Goal: Contribute content: Contribute content

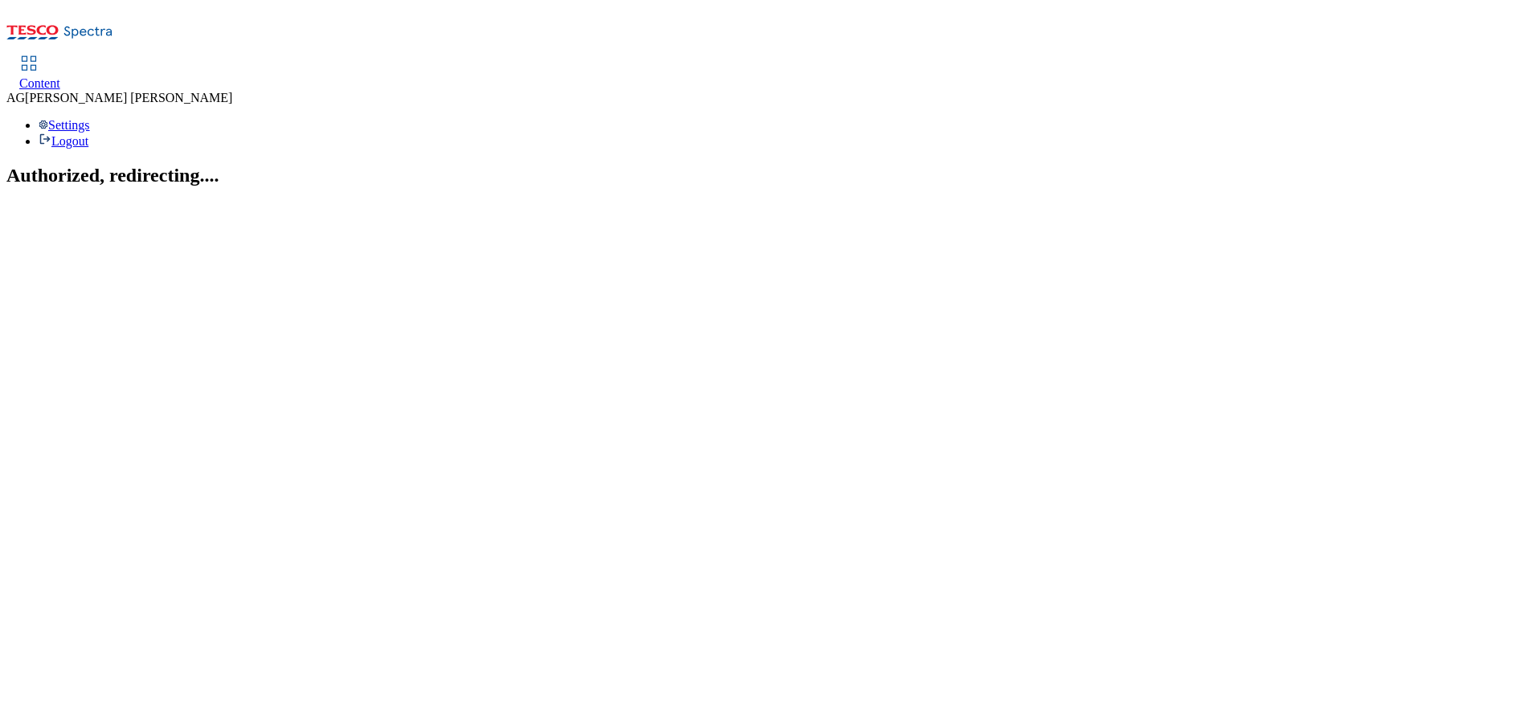
click at [60, 76] on span "Content" at bounding box center [39, 83] width 41 height 14
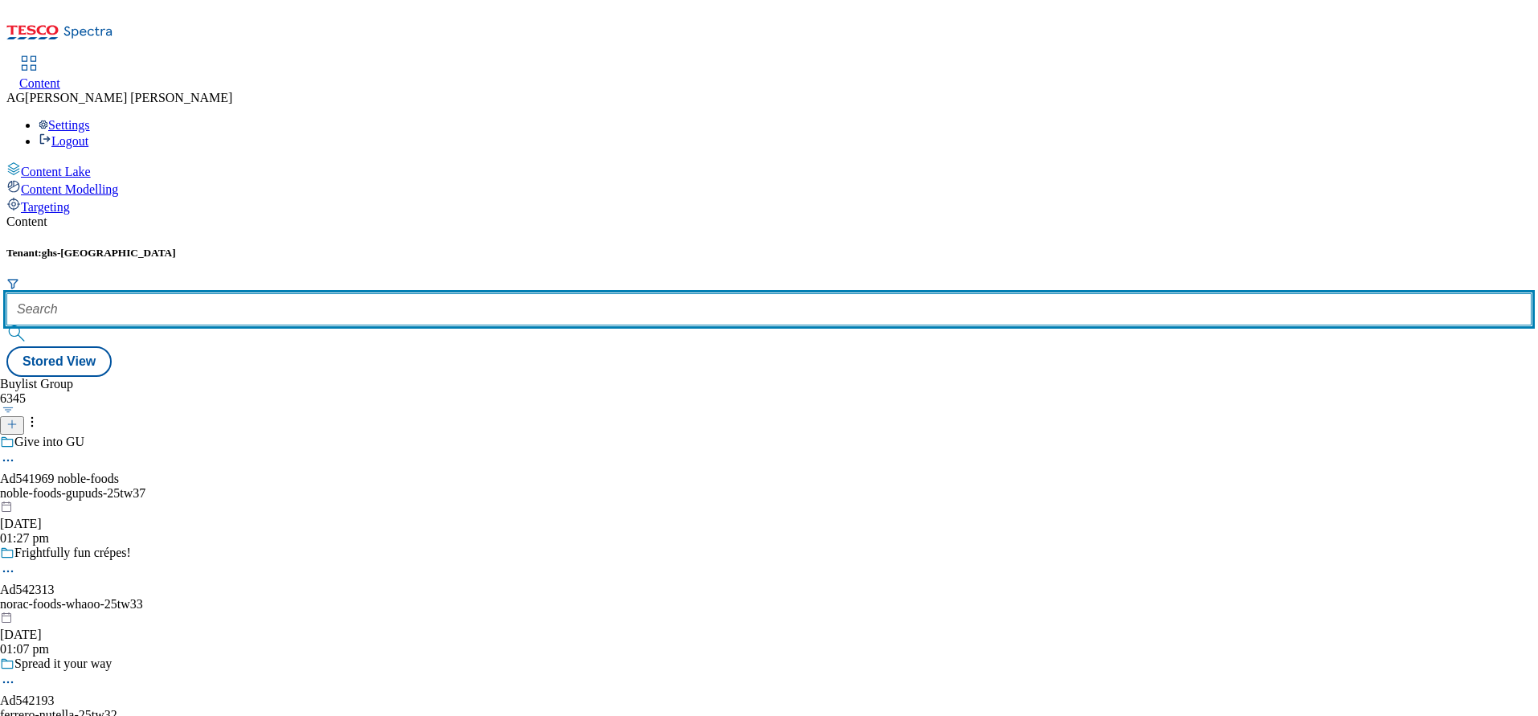
click at [388, 293] on input "text" at bounding box center [768, 309] width 1525 height 32
paste input "marketplace-deals"
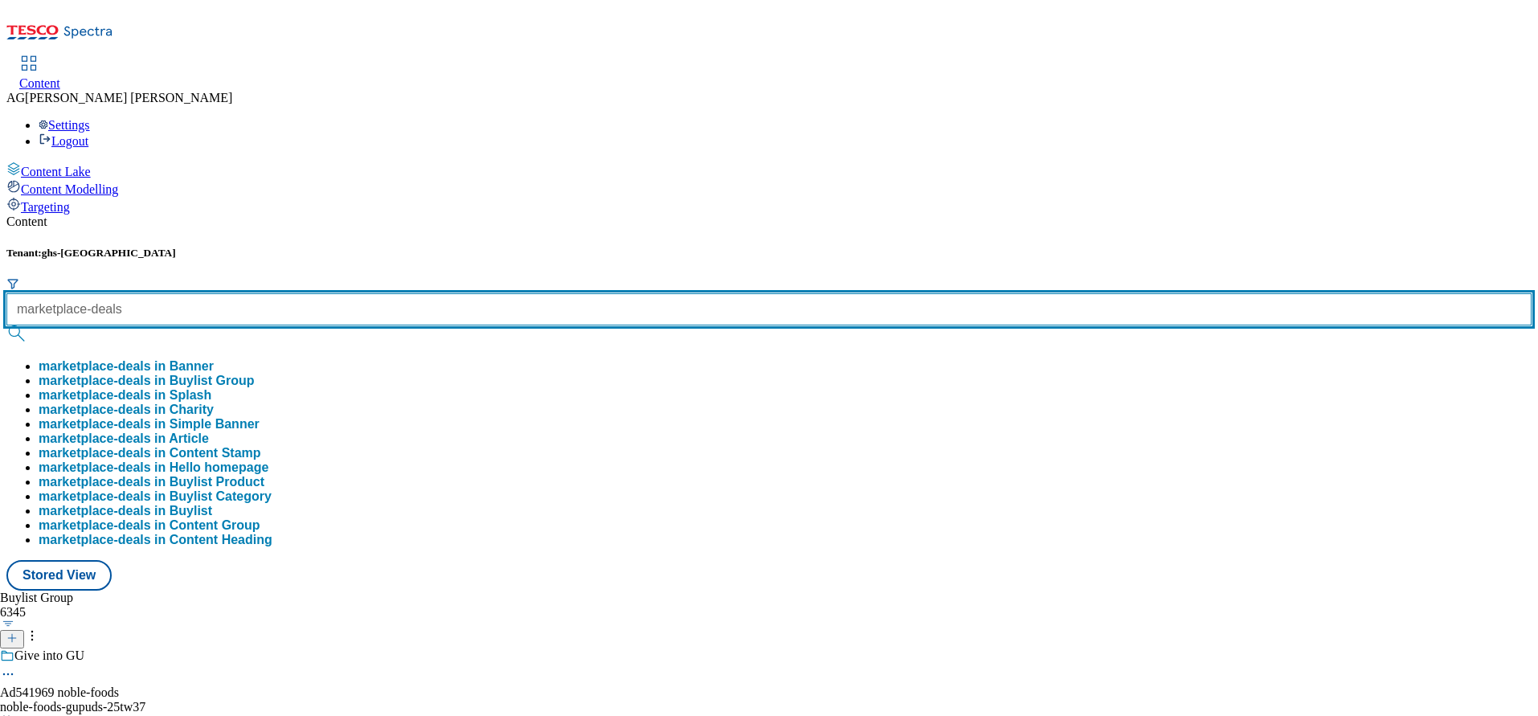
type input "marketplace-deals"
click at [6, 325] on button "submit" at bounding box center [17, 333] width 23 height 16
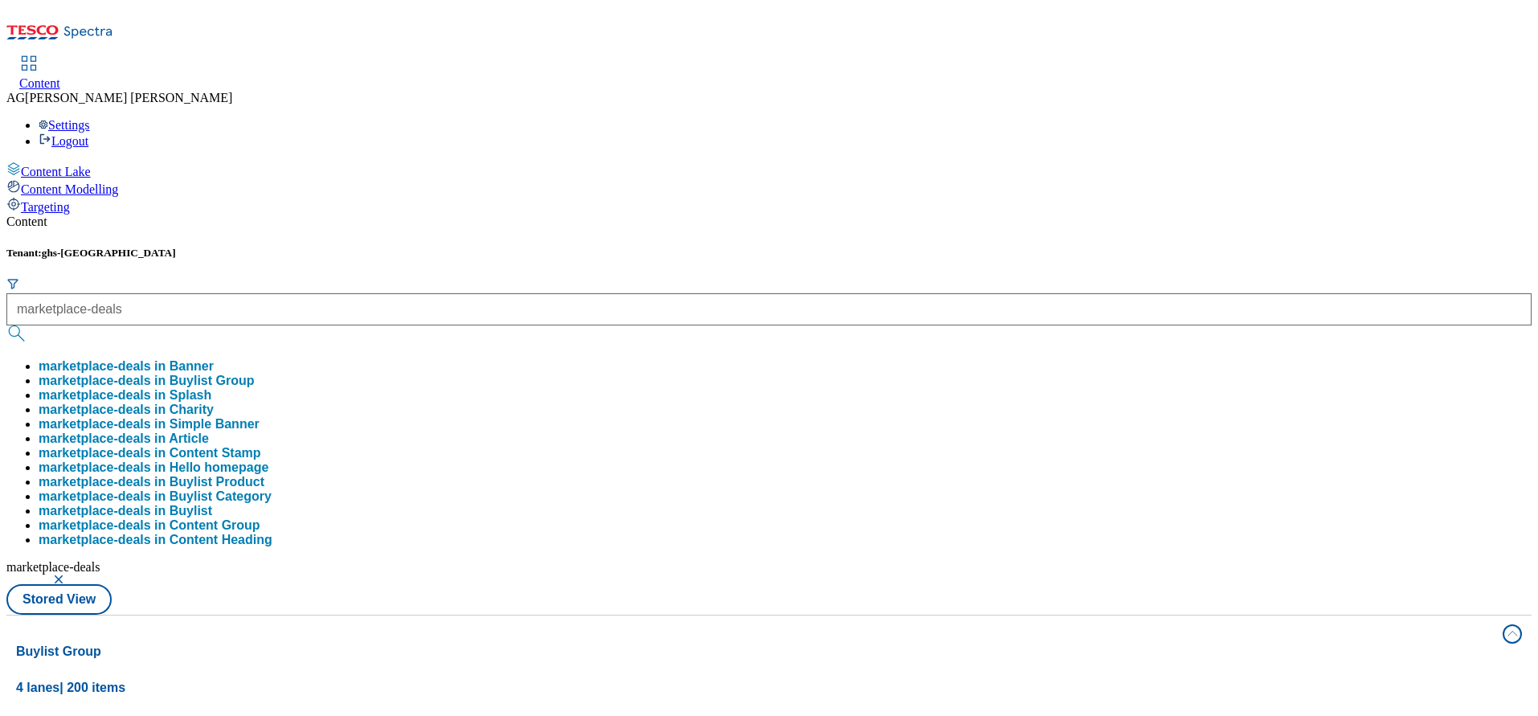
click at [255, 374] on button "marketplace-deals in Buylist Group" at bounding box center [147, 381] width 216 height 14
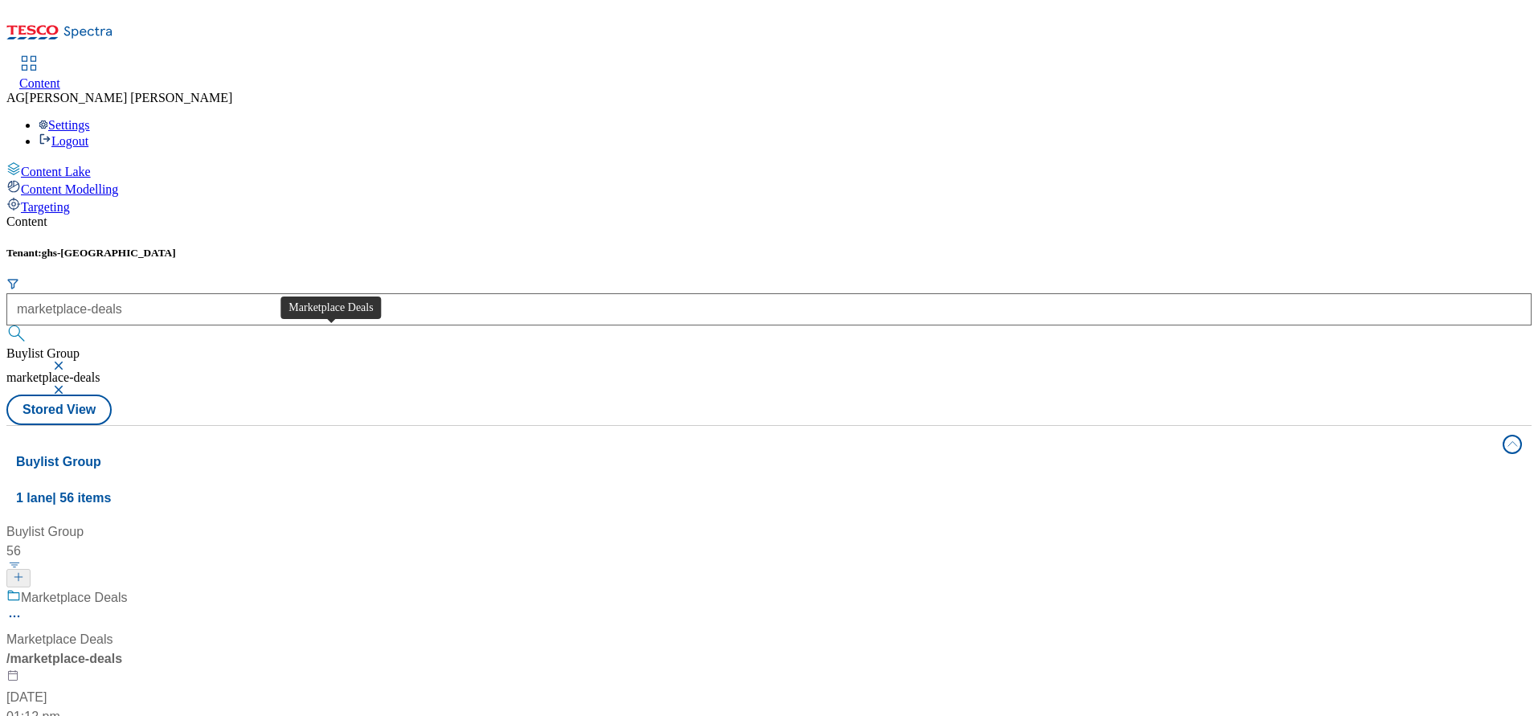
click at [128, 588] on div "Marketplace Deals" at bounding box center [74, 597] width 107 height 19
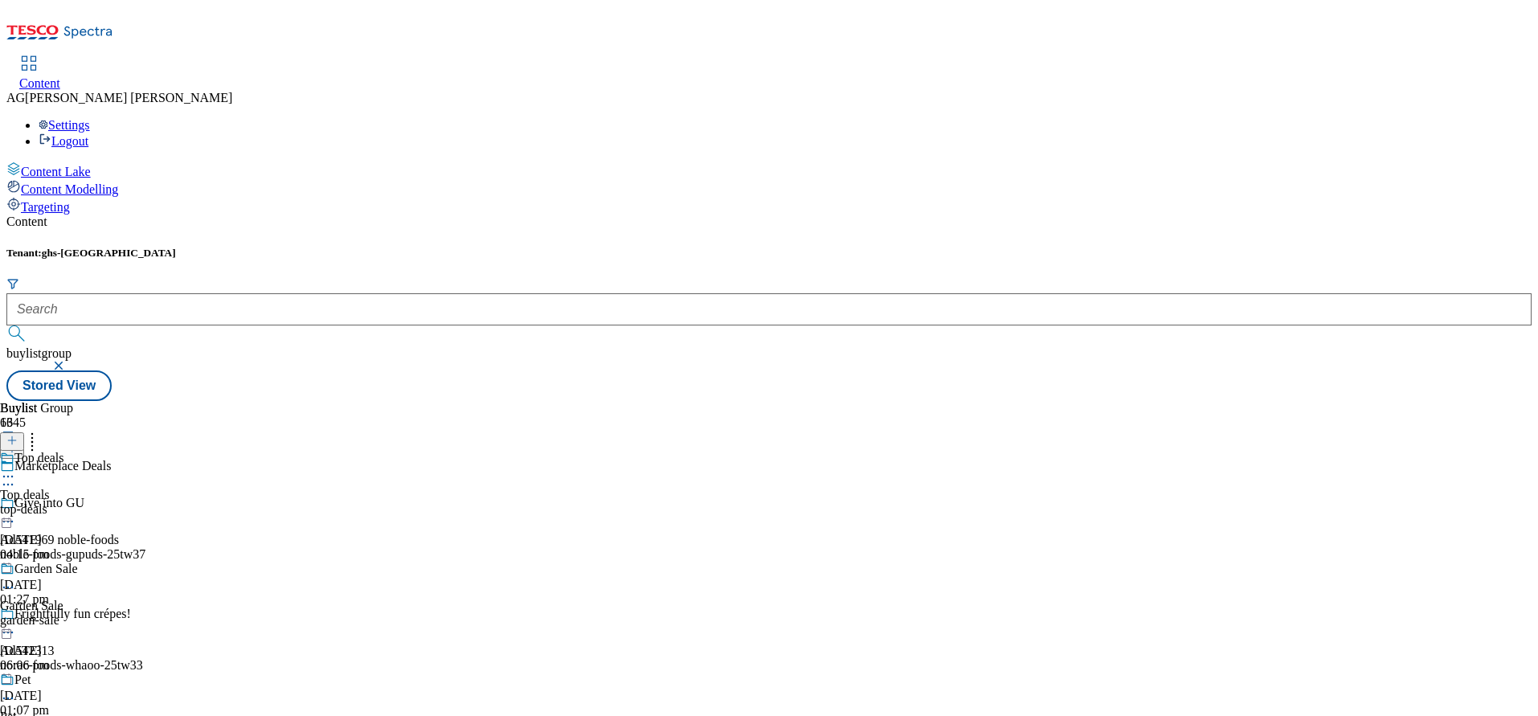
scroll to position [31, 0]
click at [63, 599] on div "Garden Sale" at bounding box center [31, 606] width 63 height 14
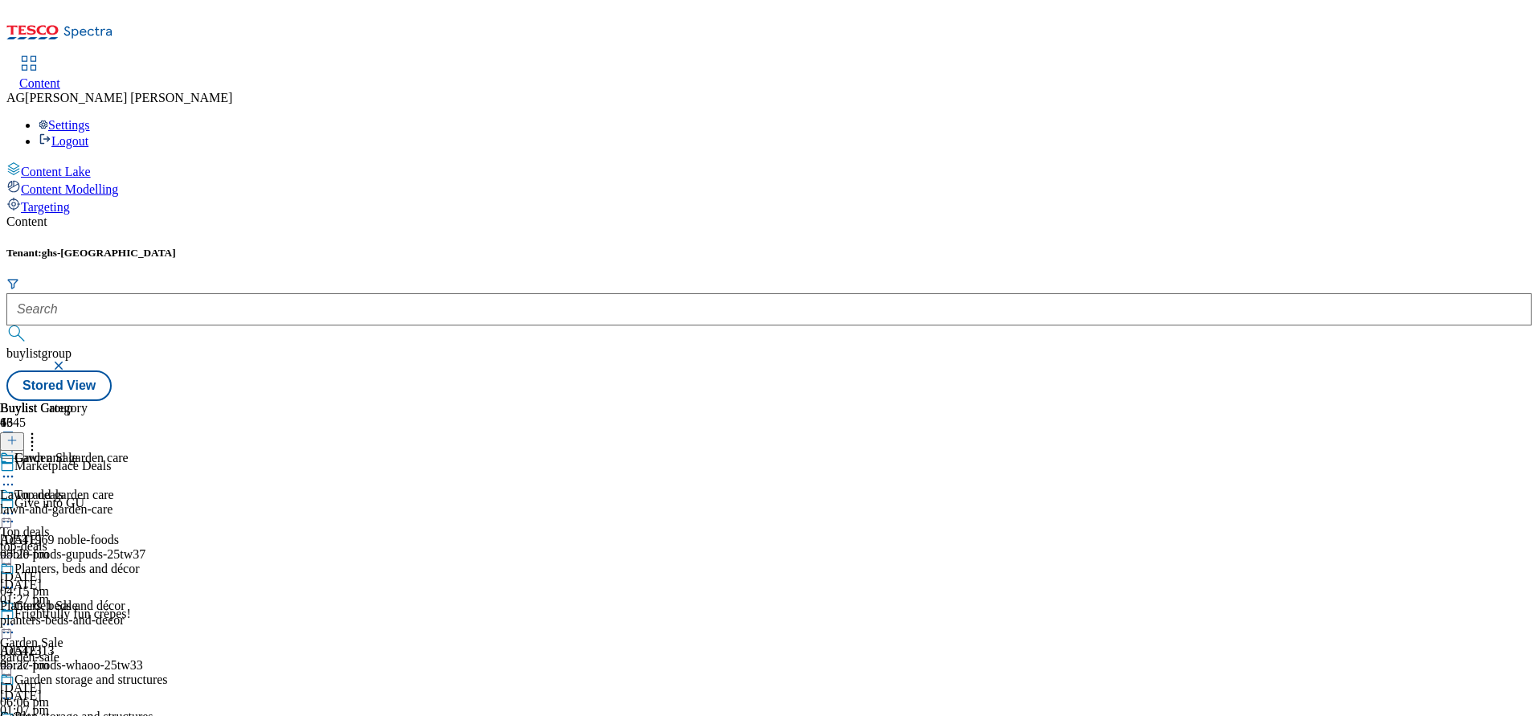
click at [16, 469] on icon at bounding box center [8, 477] width 16 height 16
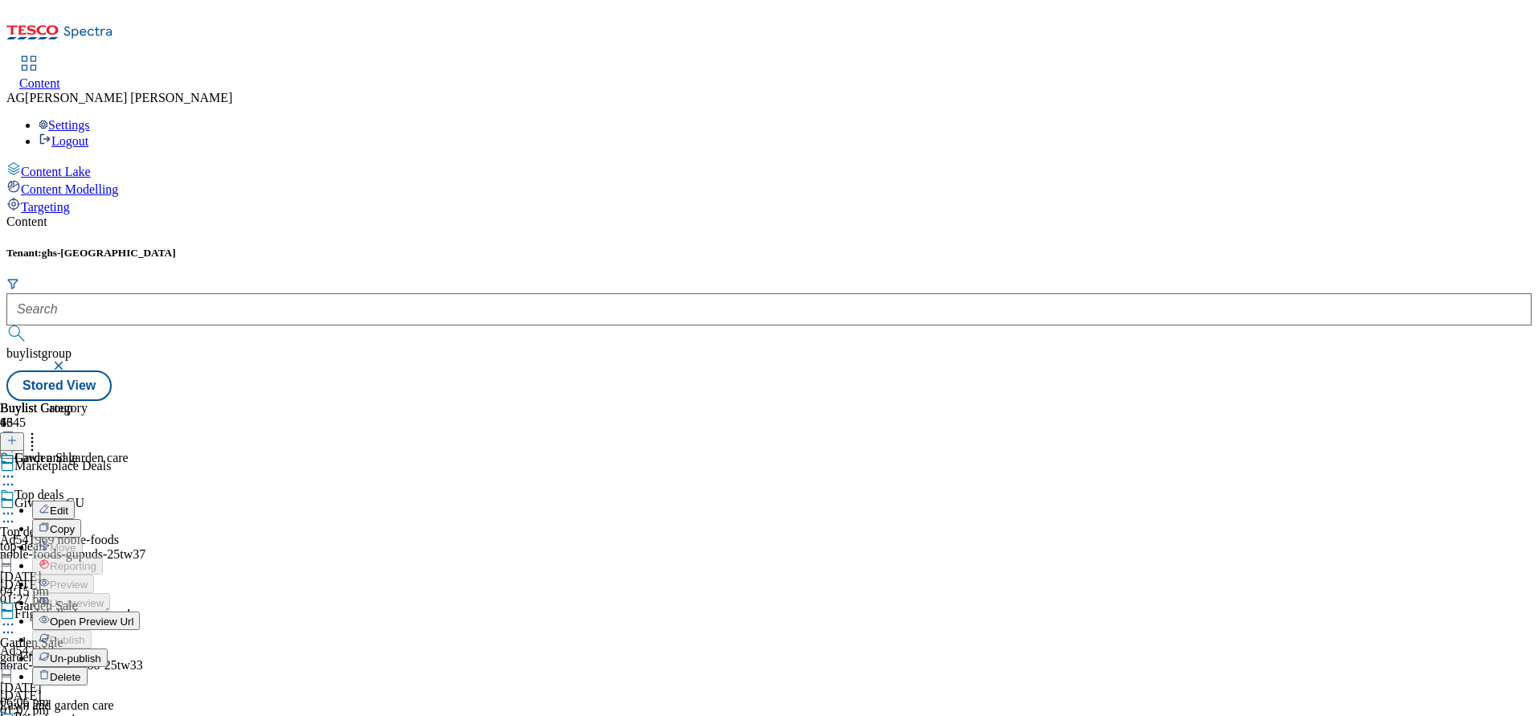
click at [133, 616] on span "Open Preview Url" at bounding box center [92, 622] width 84 height 12
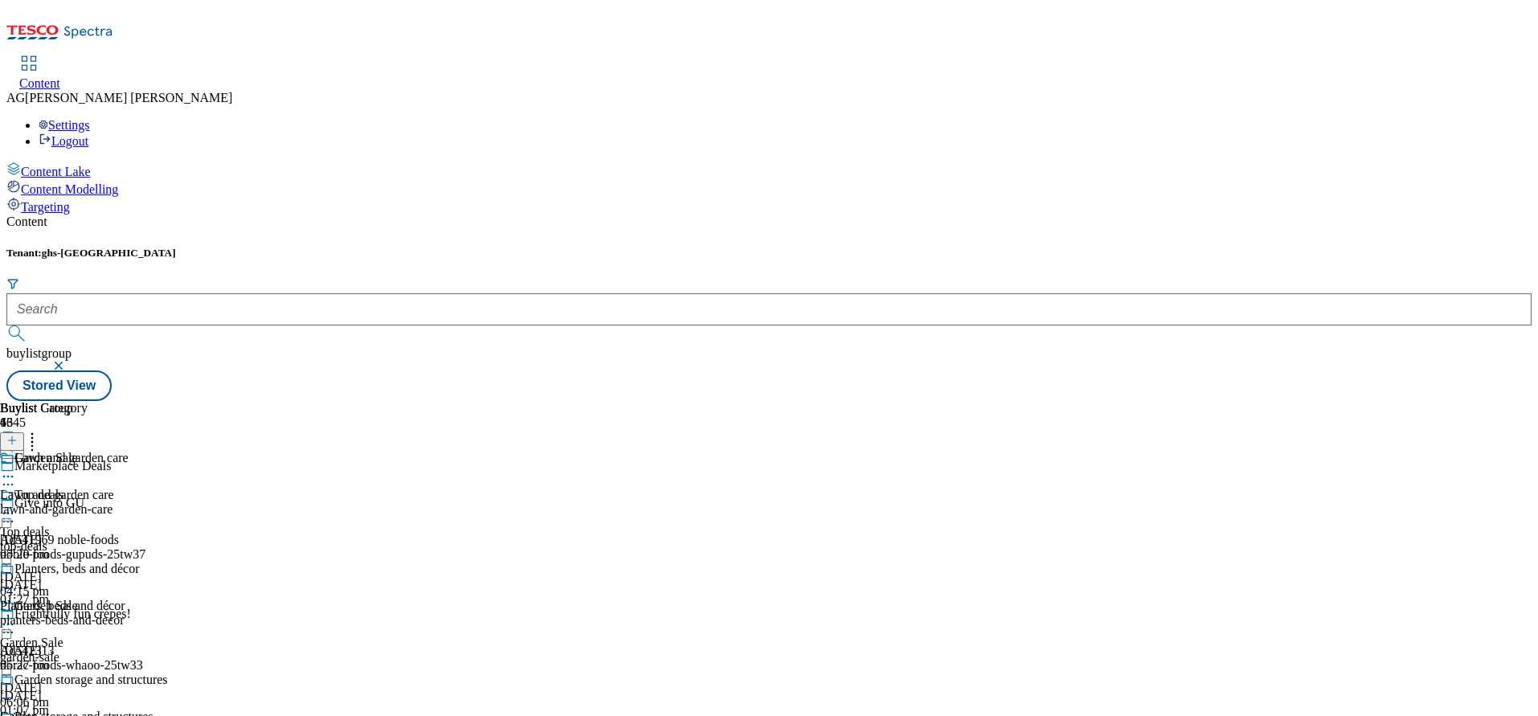
click at [168, 451] on div "Lawn and garden care Lawn and garden care lawn-and-garden-care 23 Sept 2025 05:…" at bounding box center [84, 506] width 168 height 111
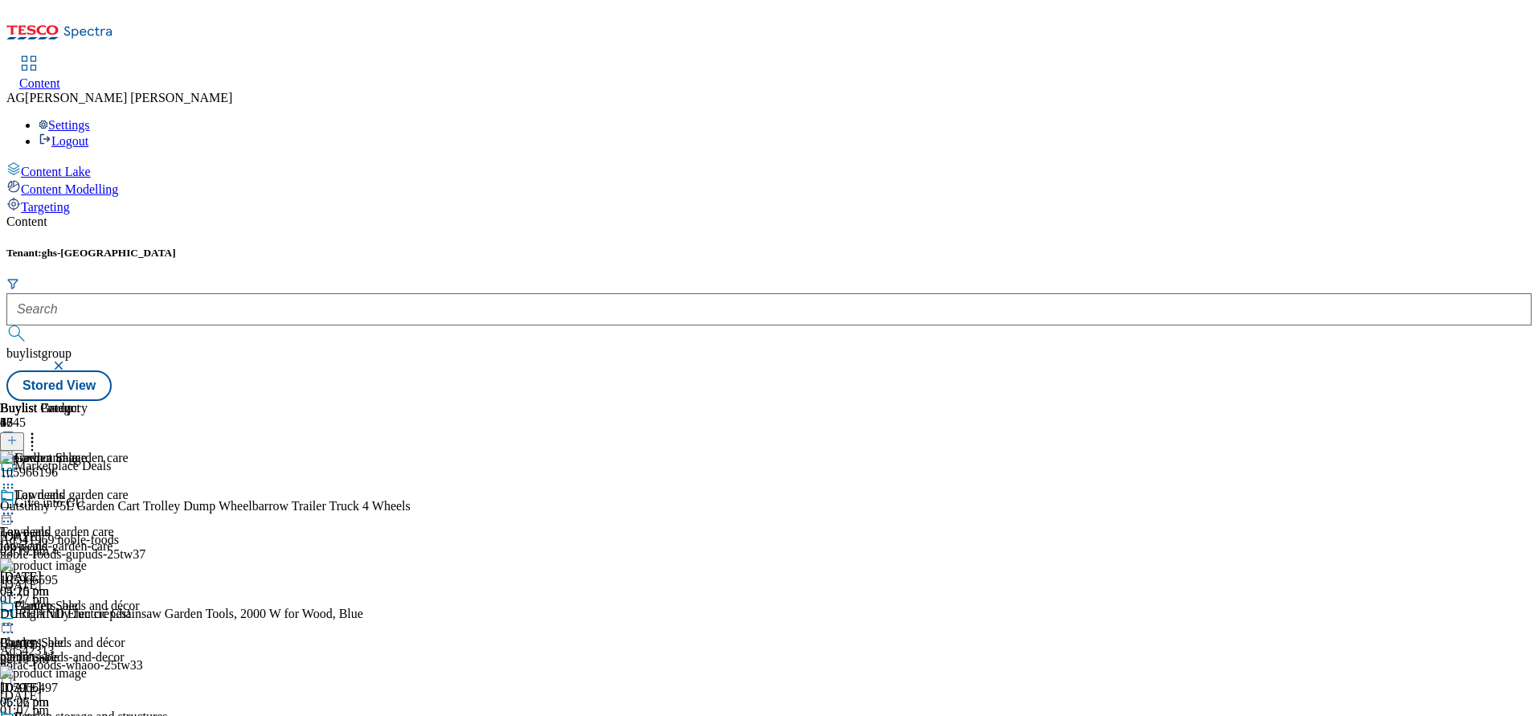
click at [40, 430] on icon at bounding box center [32, 438] width 16 height 16
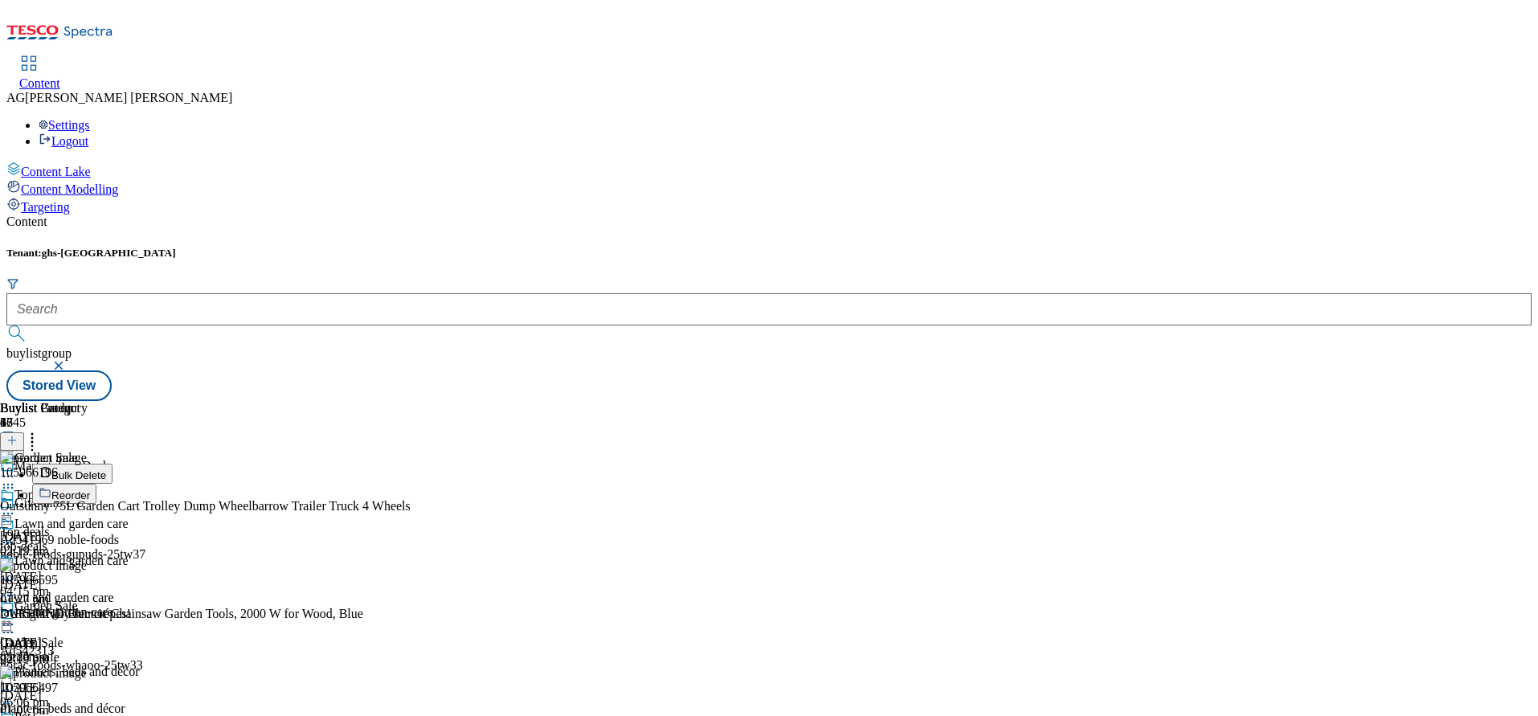
click at [40, 430] on icon at bounding box center [32, 438] width 16 height 16
click at [1070, 215] on div "Content Tenant: ghs-uk buylistgroup Stored View Buylist Group 6345 Marketplace …" at bounding box center [768, 308] width 1525 height 186
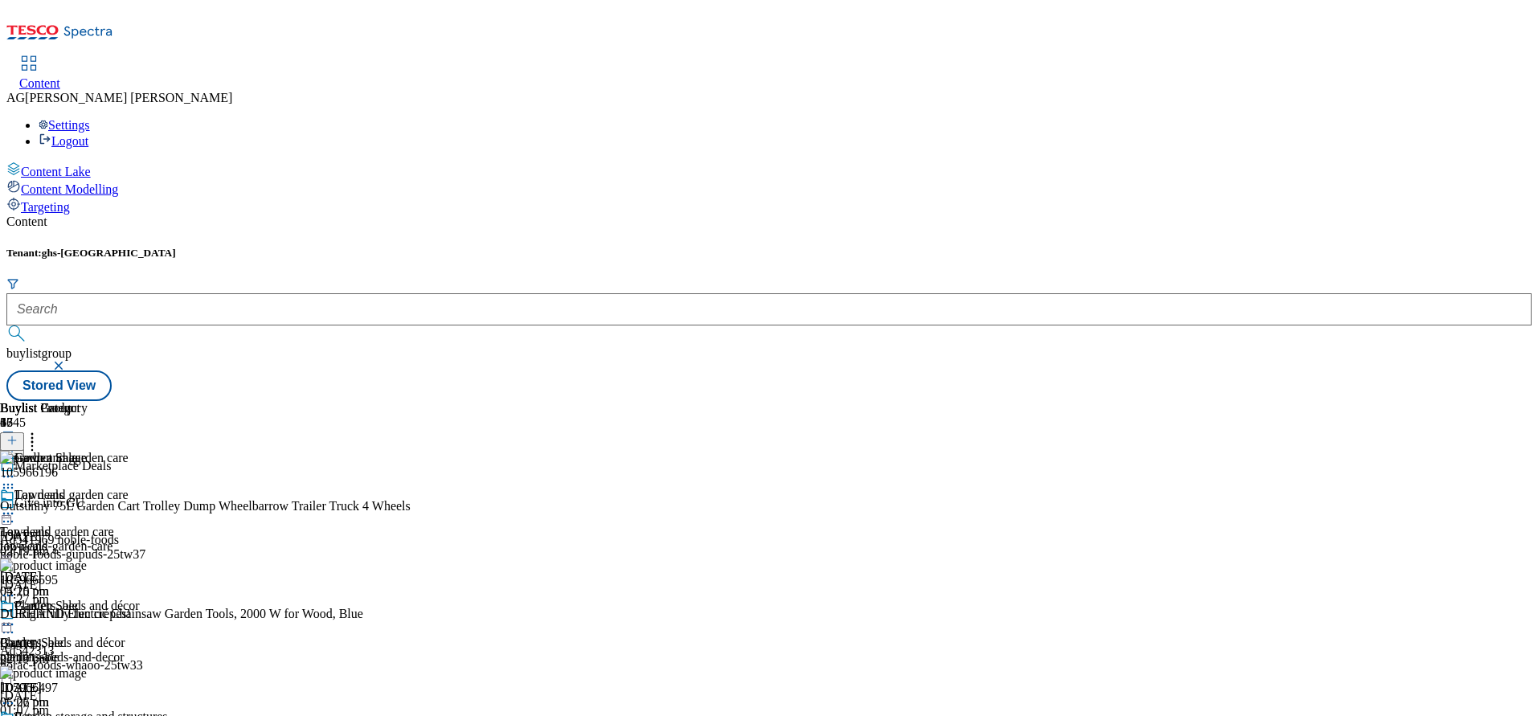
click at [40, 430] on icon at bounding box center [32, 438] width 16 height 16
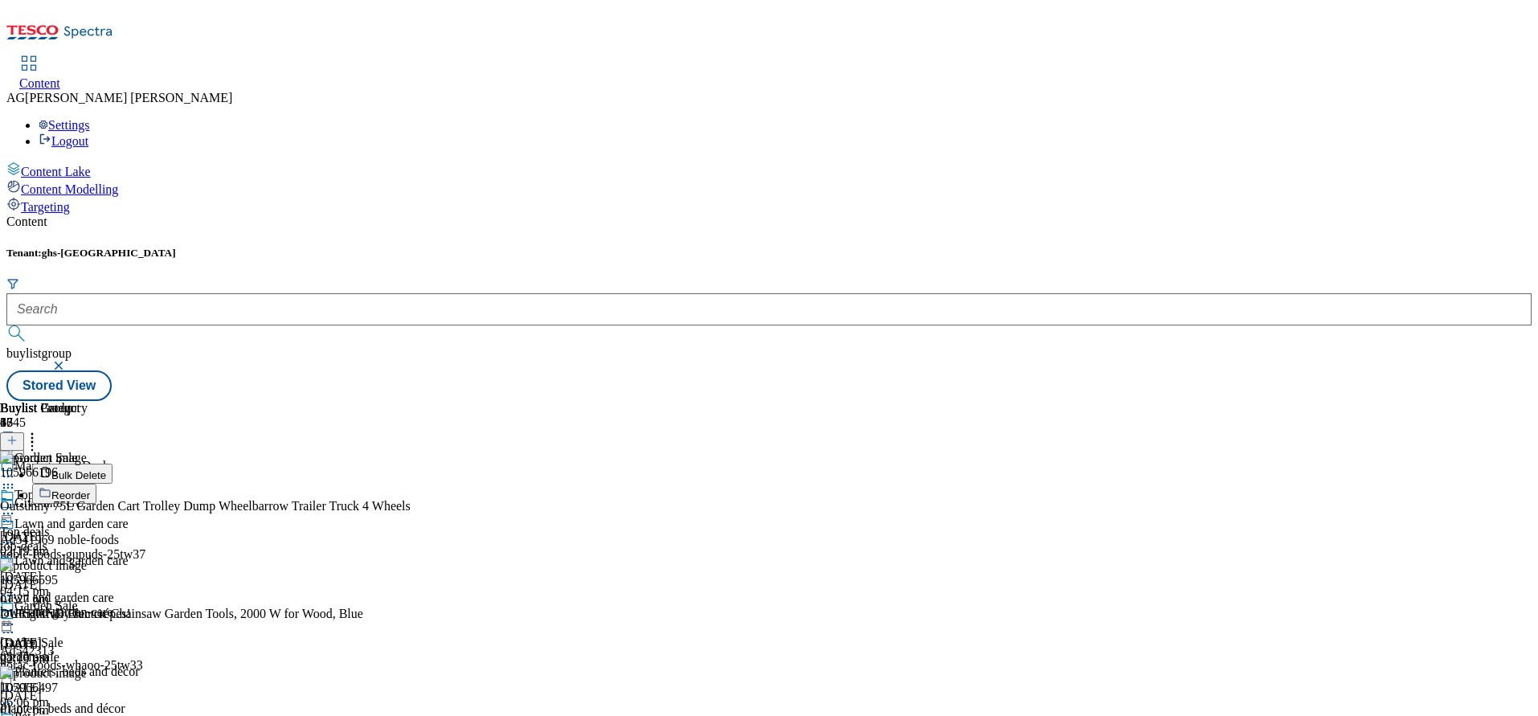
click at [1065, 215] on div "Content Tenant: ghs-uk buylistgroup Stored View Buylist Group 6345 Marketplace …" at bounding box center [768, 308] width 1525 height 186
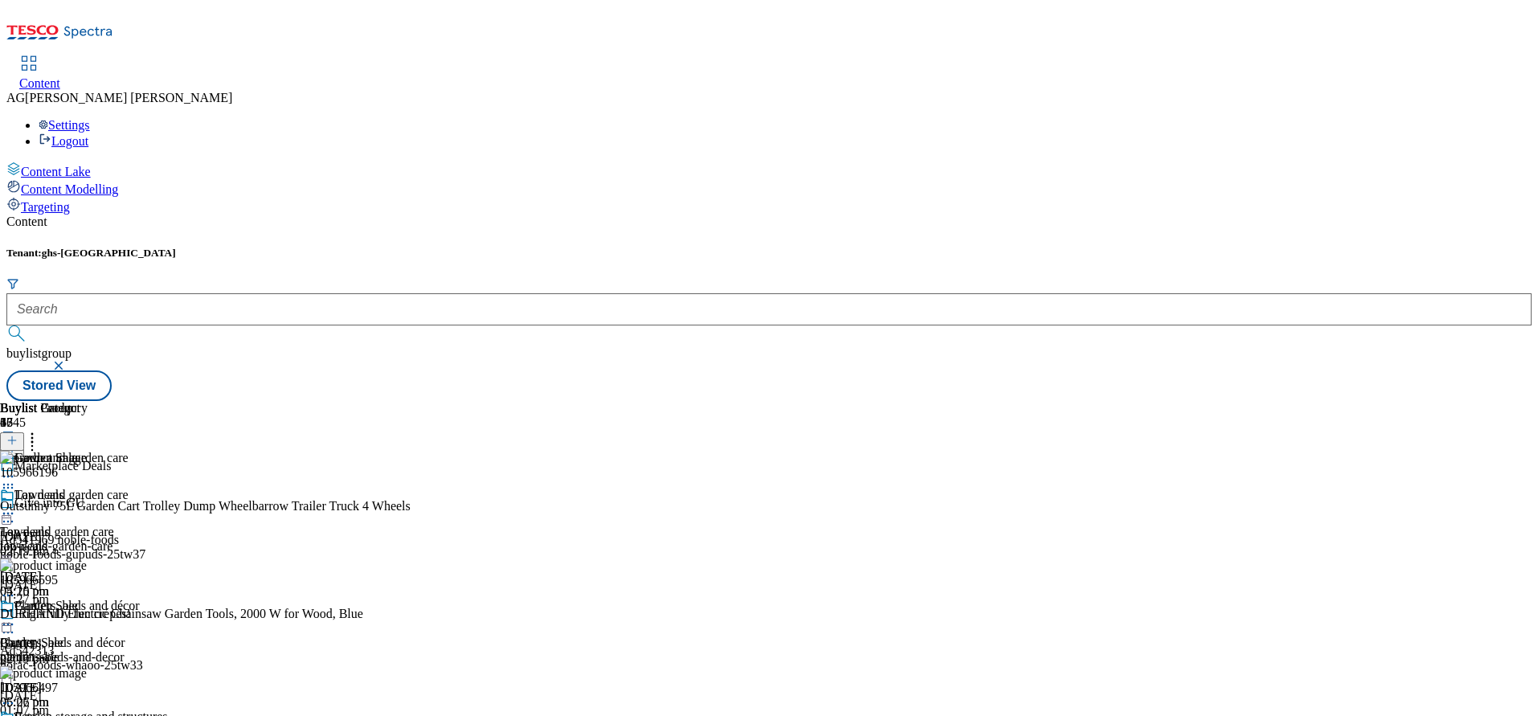
click at [16, 505] on icon at bounding box center [8, 513] width 16 height 16
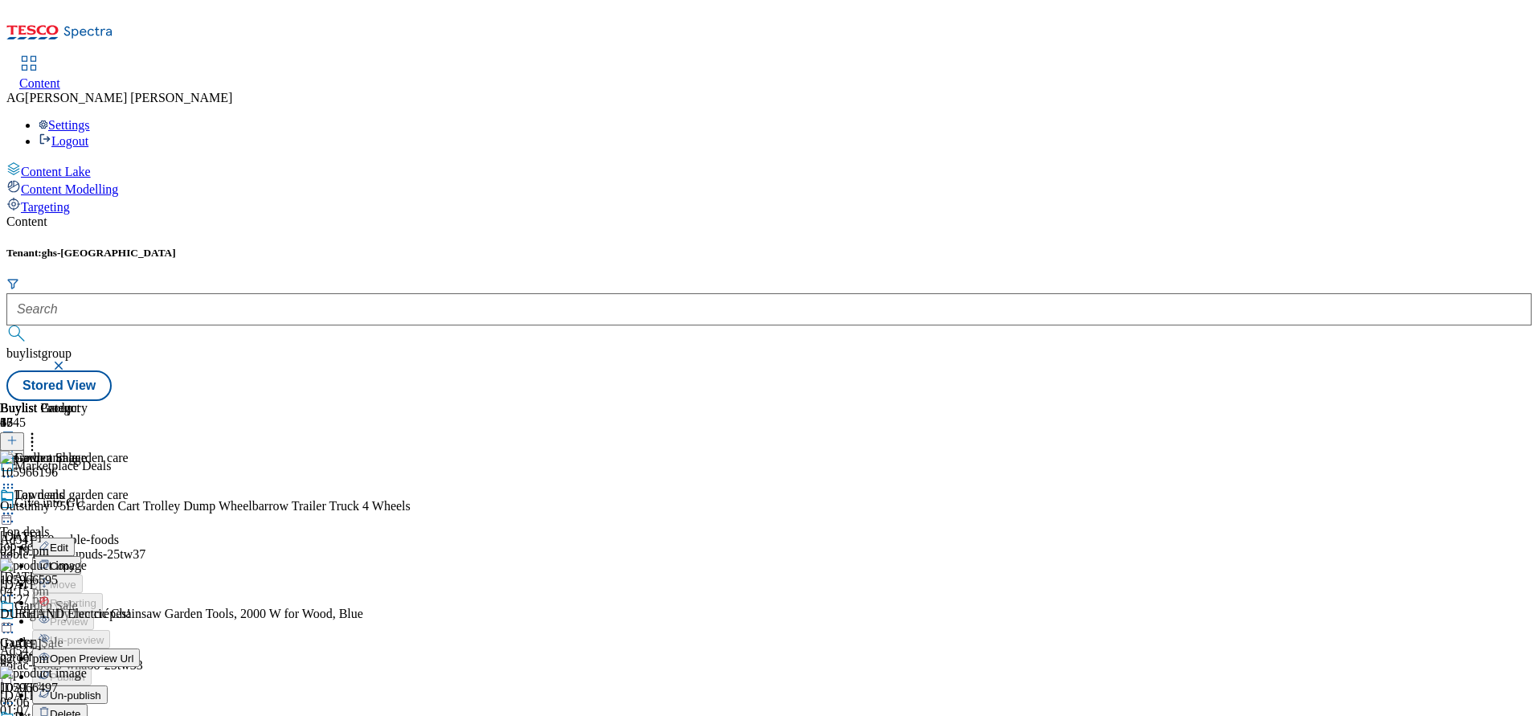
click at [75, 538] on button "Edit" at bounding box center [53, 547] width 43 height 18
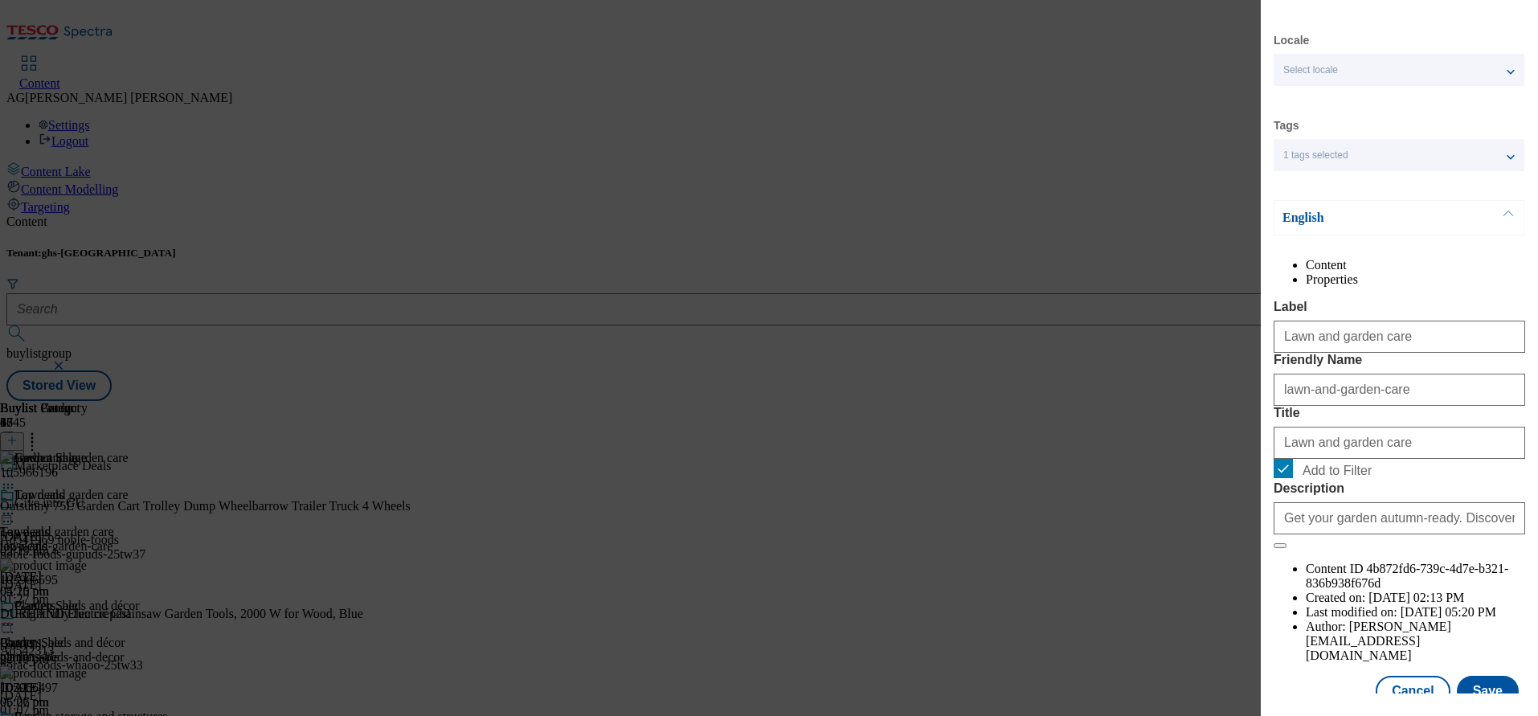
scroll to position [93, 0]
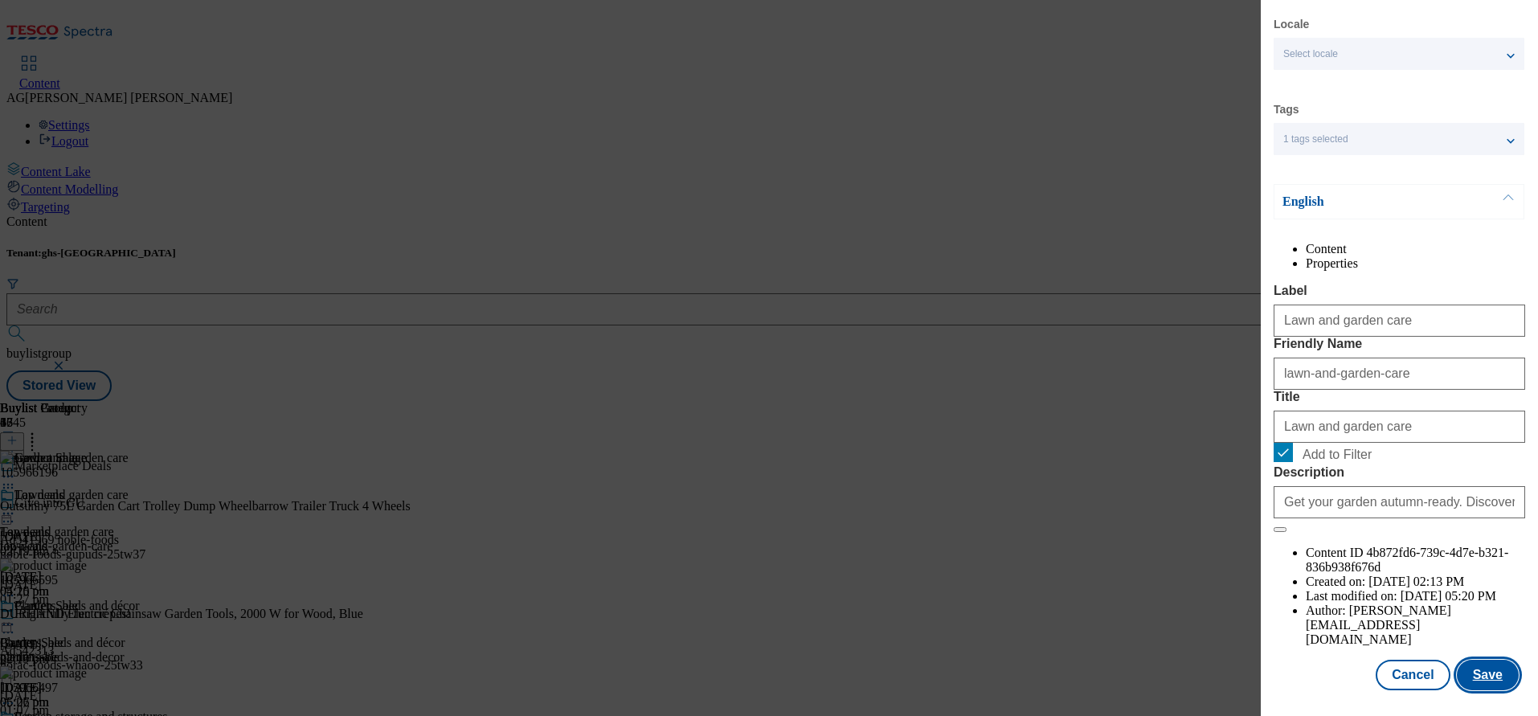
click at [1481, 660] on button "Save" at bounding box center [1488, 675] width 62 height 31
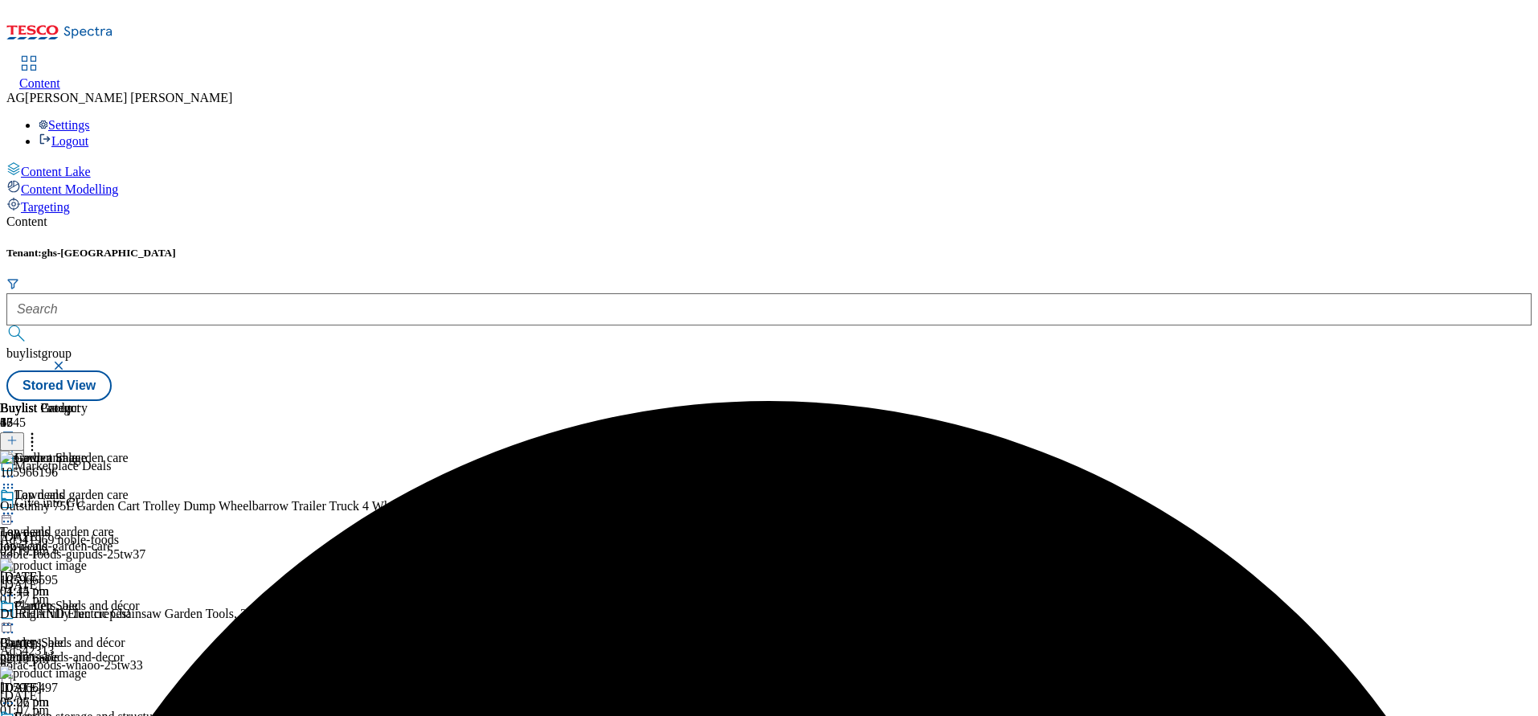
click at [16, 505] on icon at bounding box center [8, 513] width 16 height 16
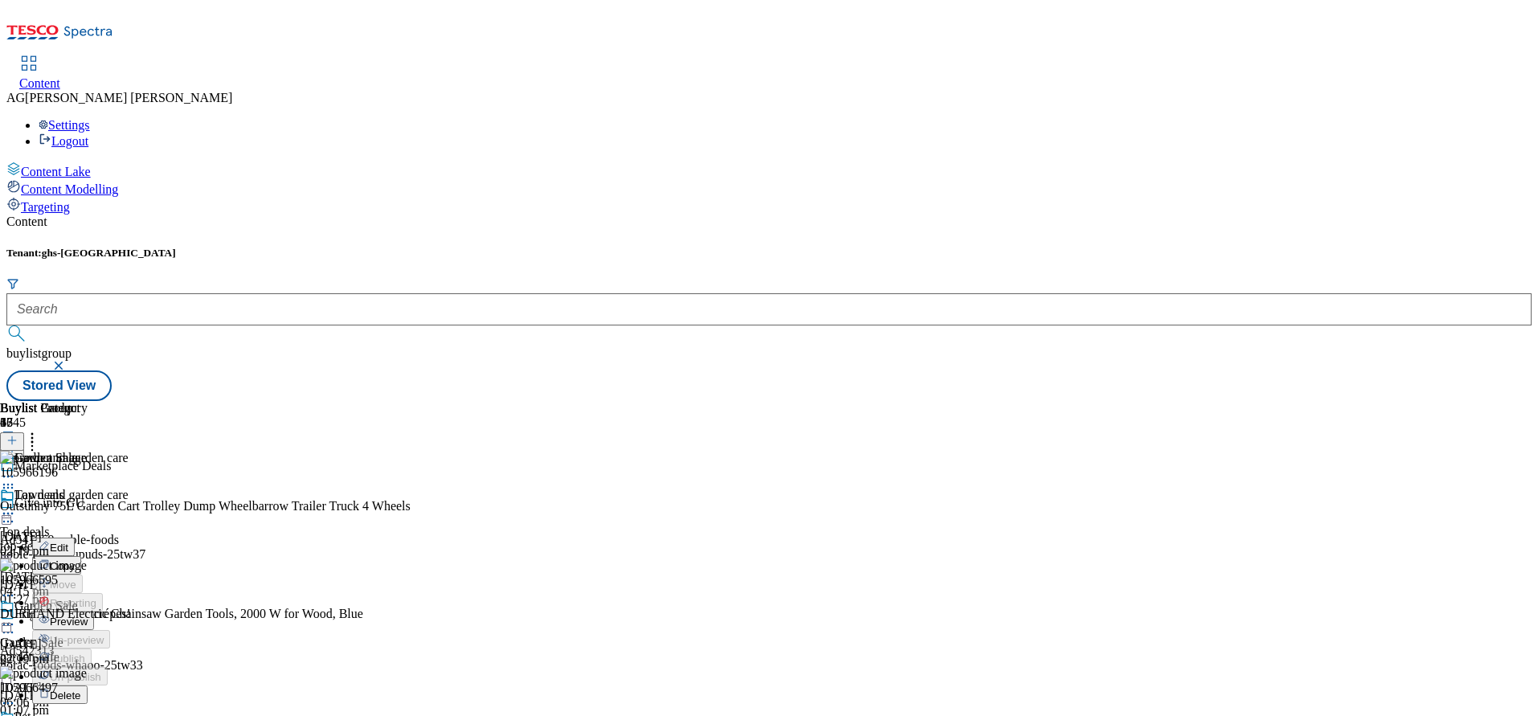
click at [94, 612] on button "Preview" at bounding box center [63, 621] width 62 height 18
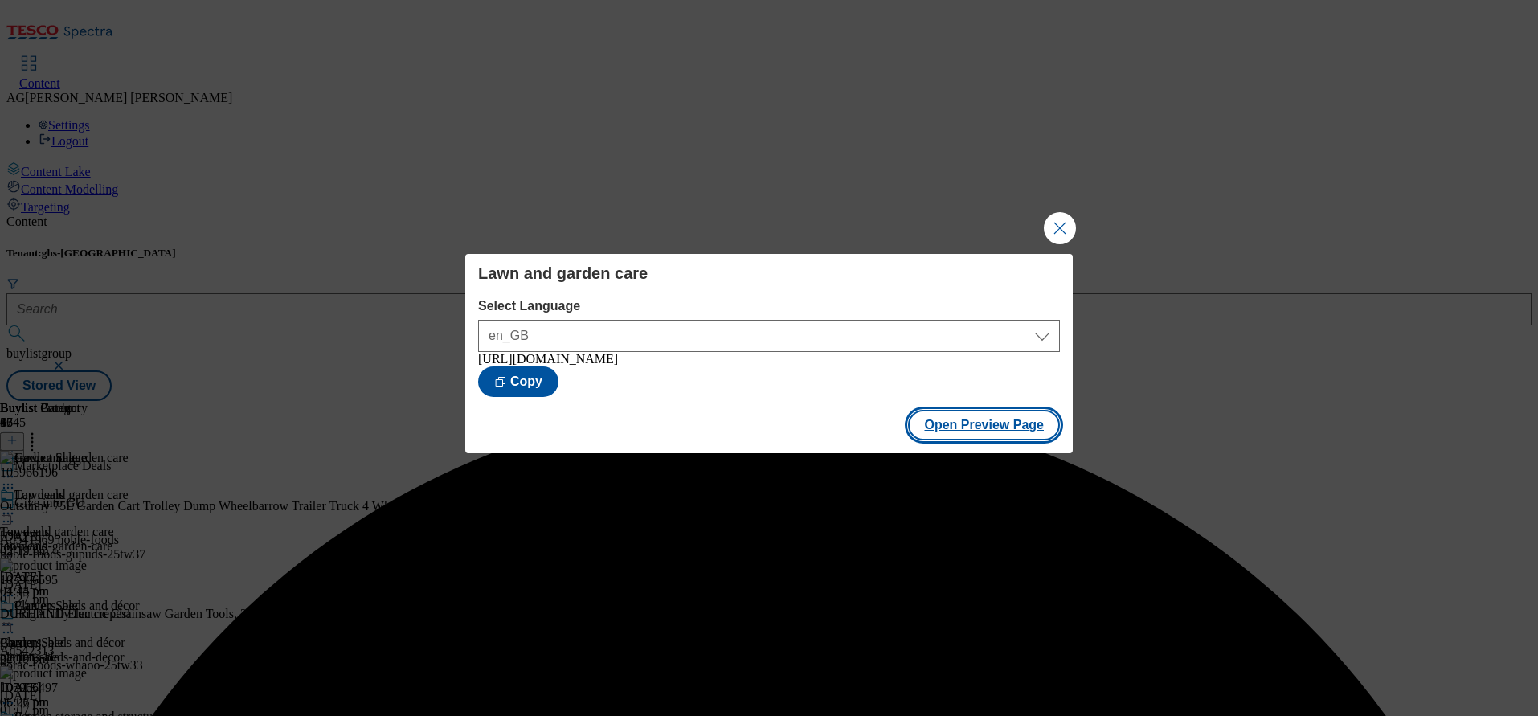
click at [1015, 436] on button "Open Preview Page" at bounding box center [984, 425] width 152 height 31
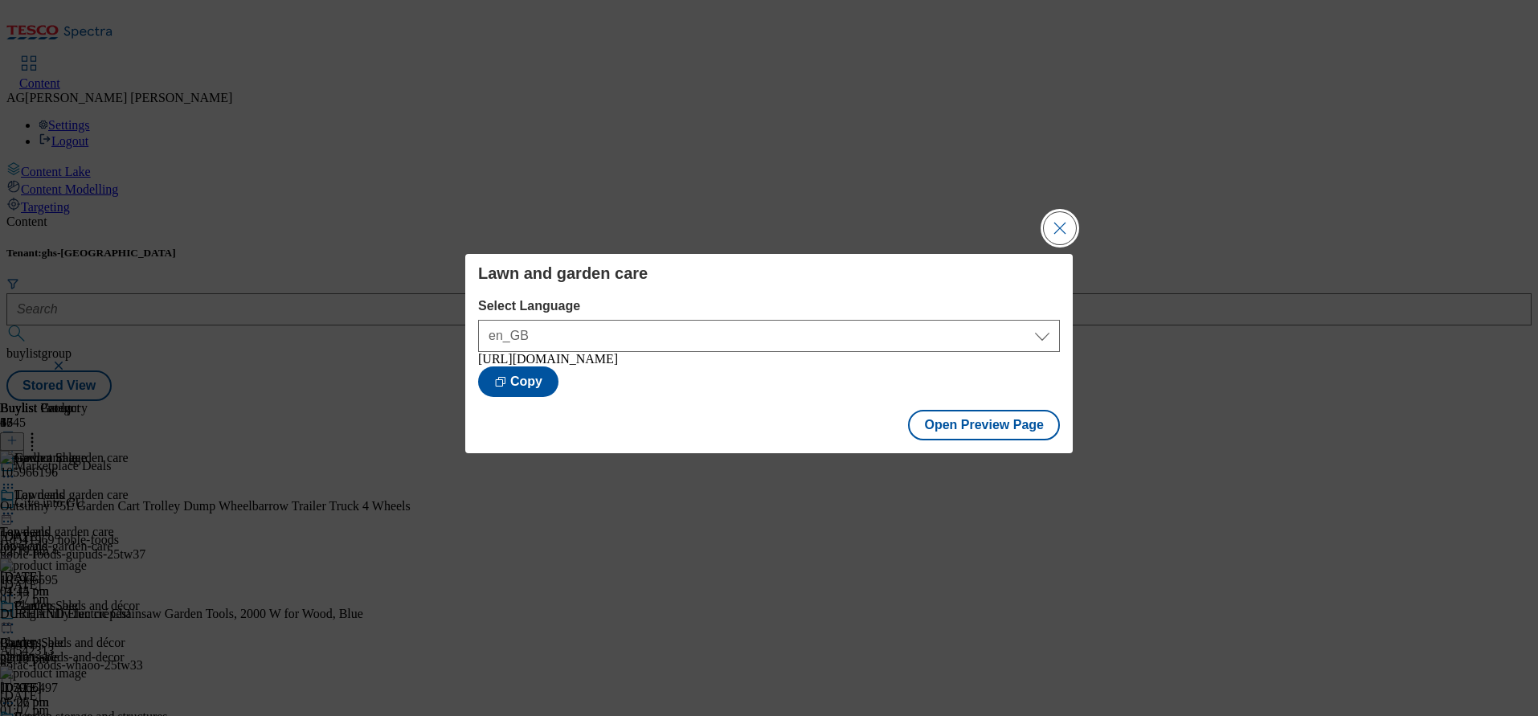
click at [1060, 212] on button "Close Modal" at bounding box center [1060, 228] width 32 height 32
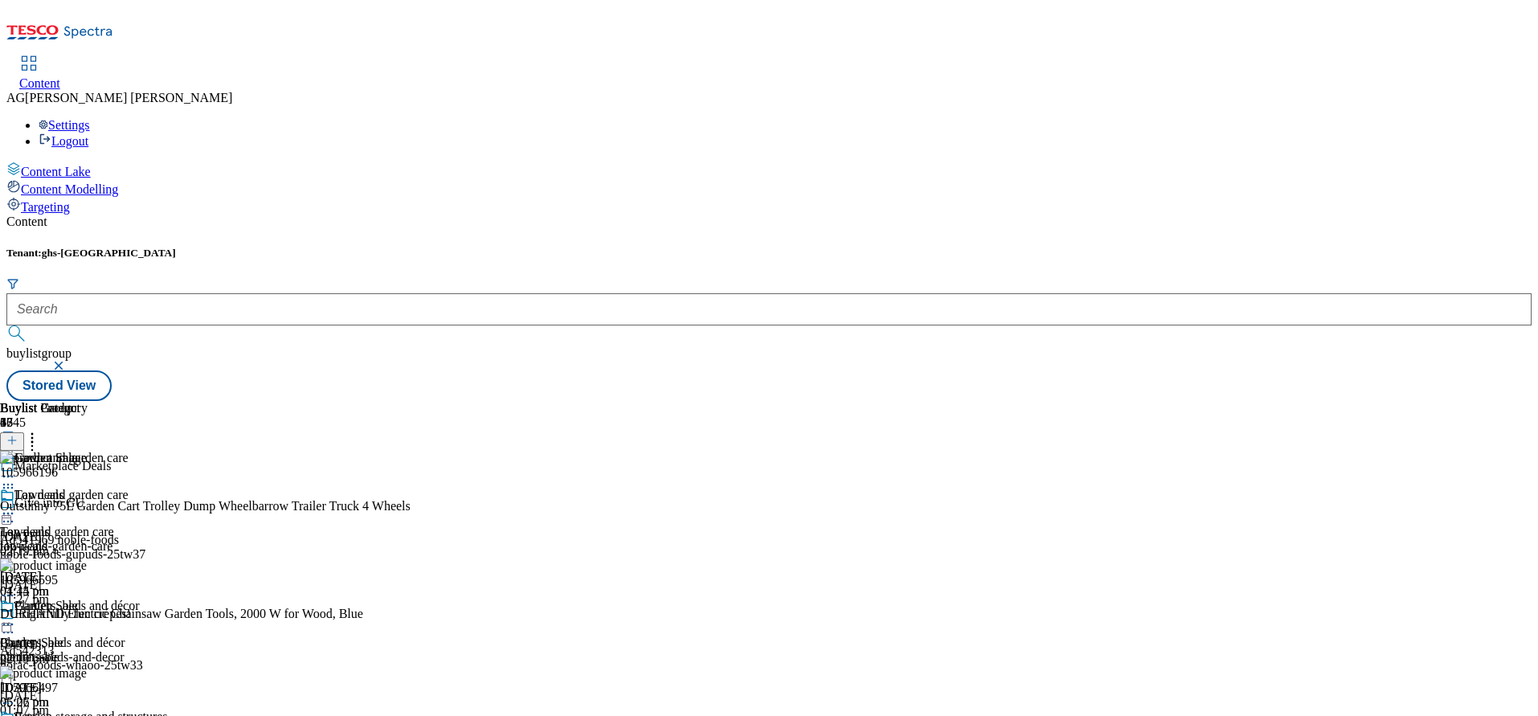
click at [16, 505] on icon at bounding box center [8, 513] width 16 height 16
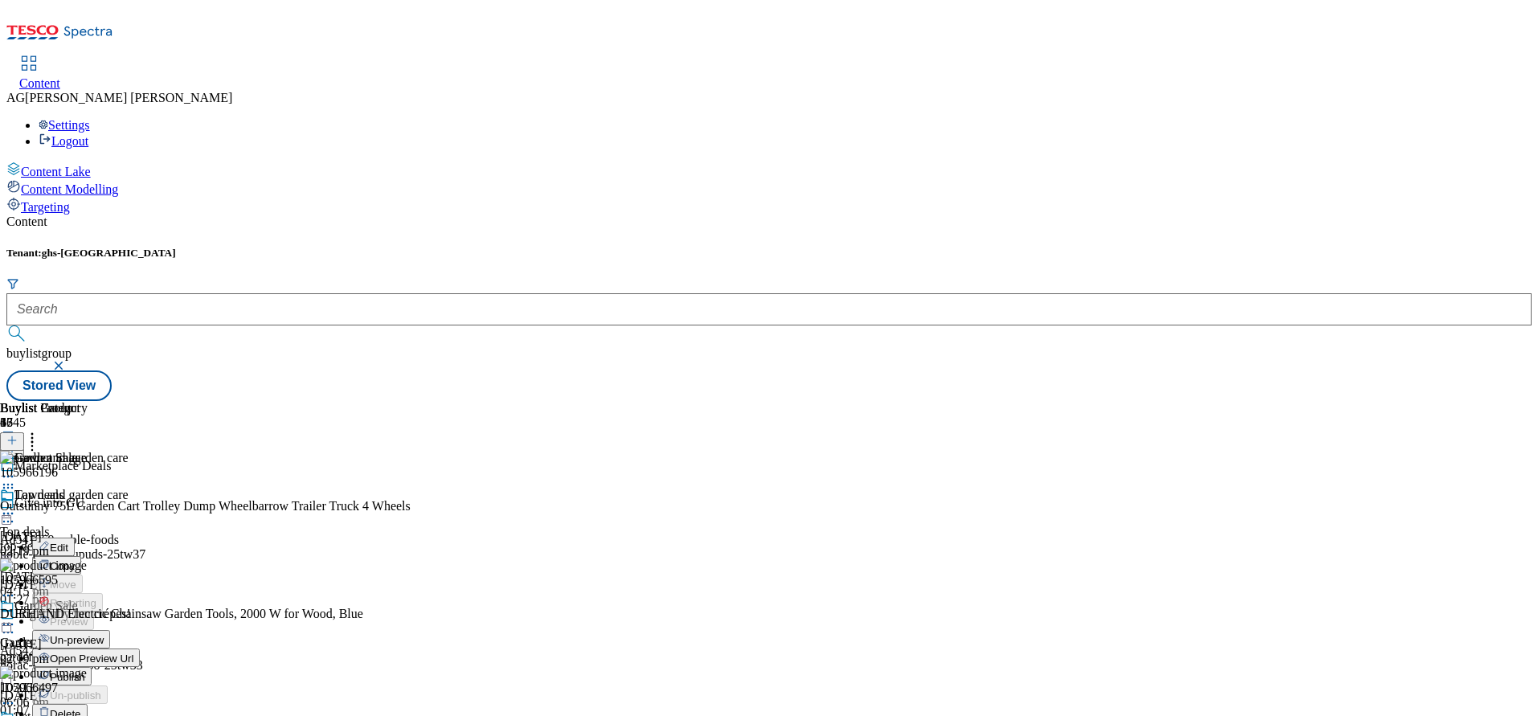
click at [85, 671] on span "Publish" at bounding box center [67, 677] width 35 height 12
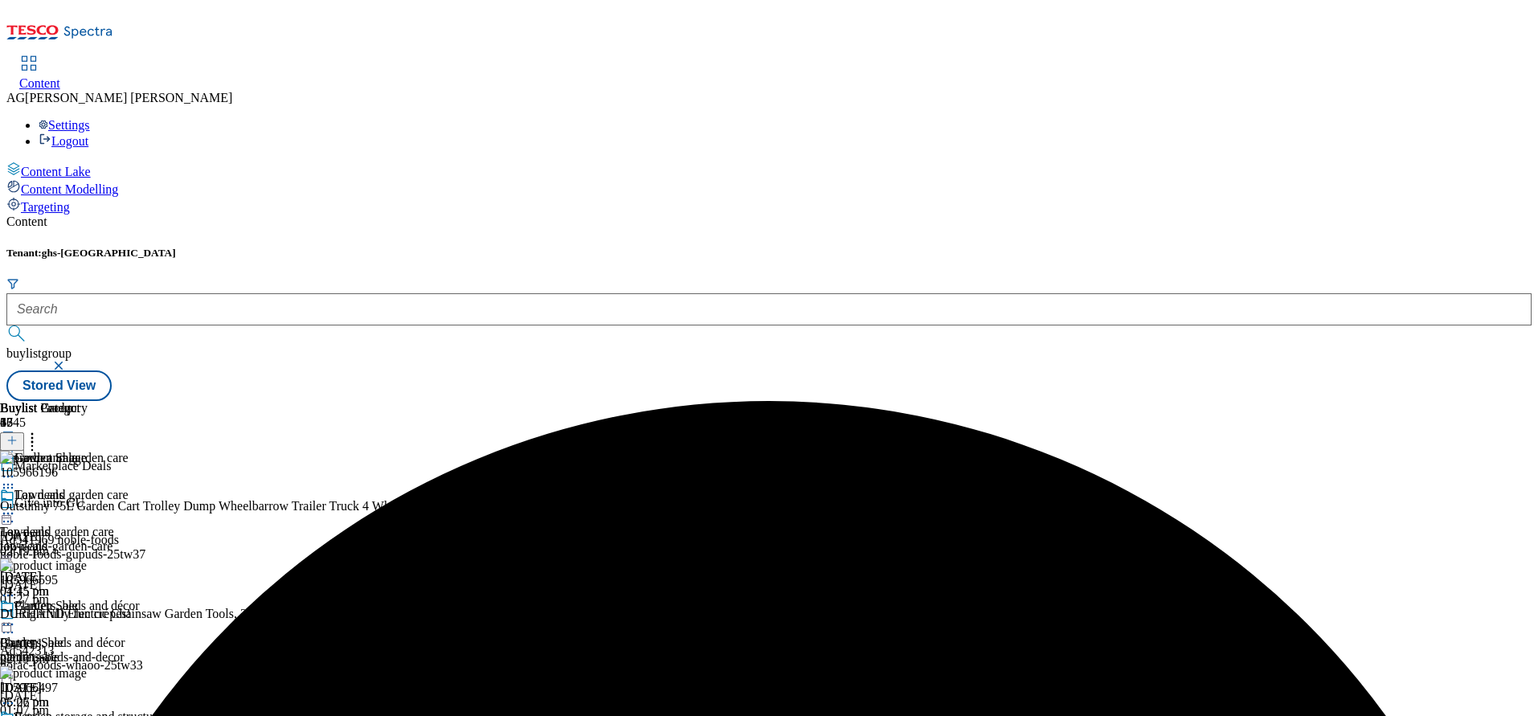
click at [1100, 215] on div "Content Tenant: ghs-uk buylistgroup Stored View Buylist Group 6345 Marketplace …" at bounding box center [768, 308] width 1525 height 186
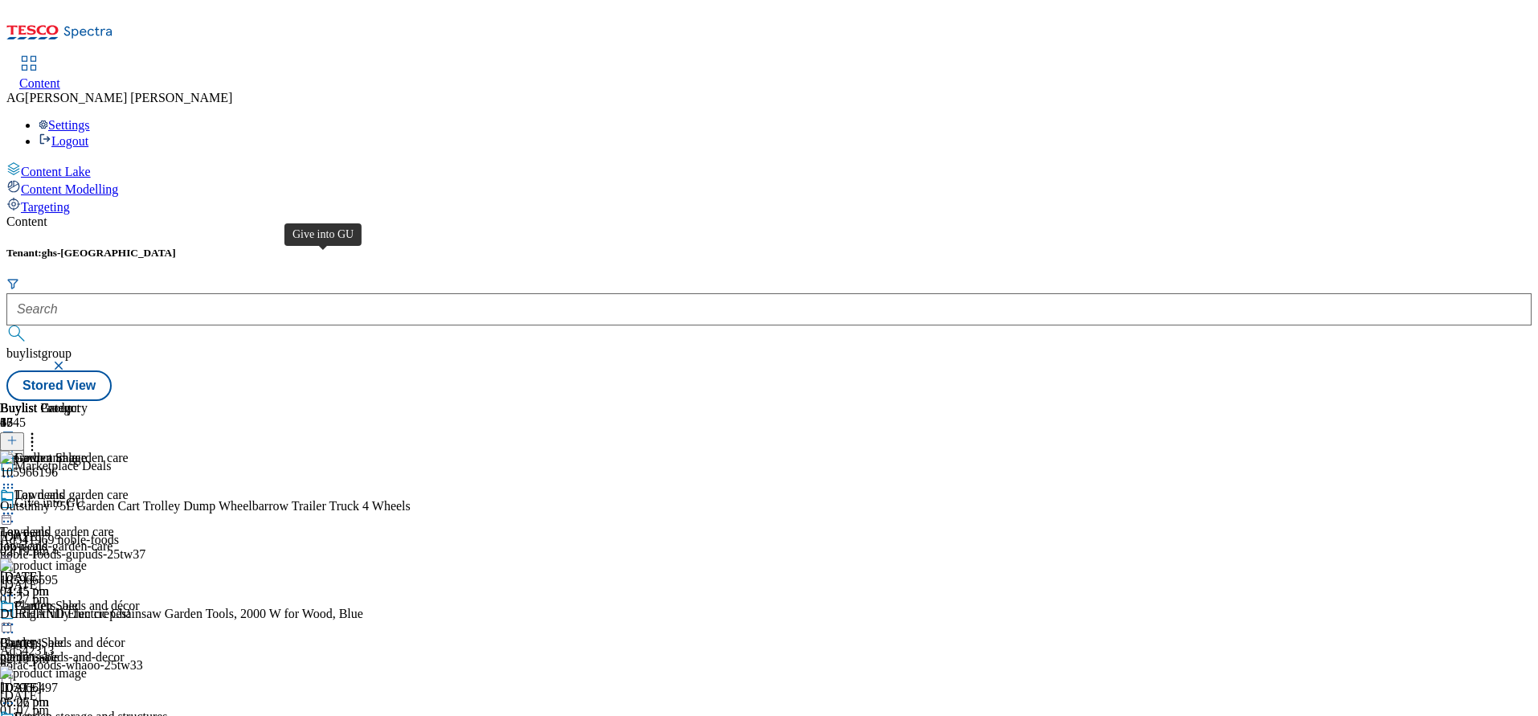
click at [84, 496] on span "Give into GU" at bounding box center [49, 505] width 70 height 18
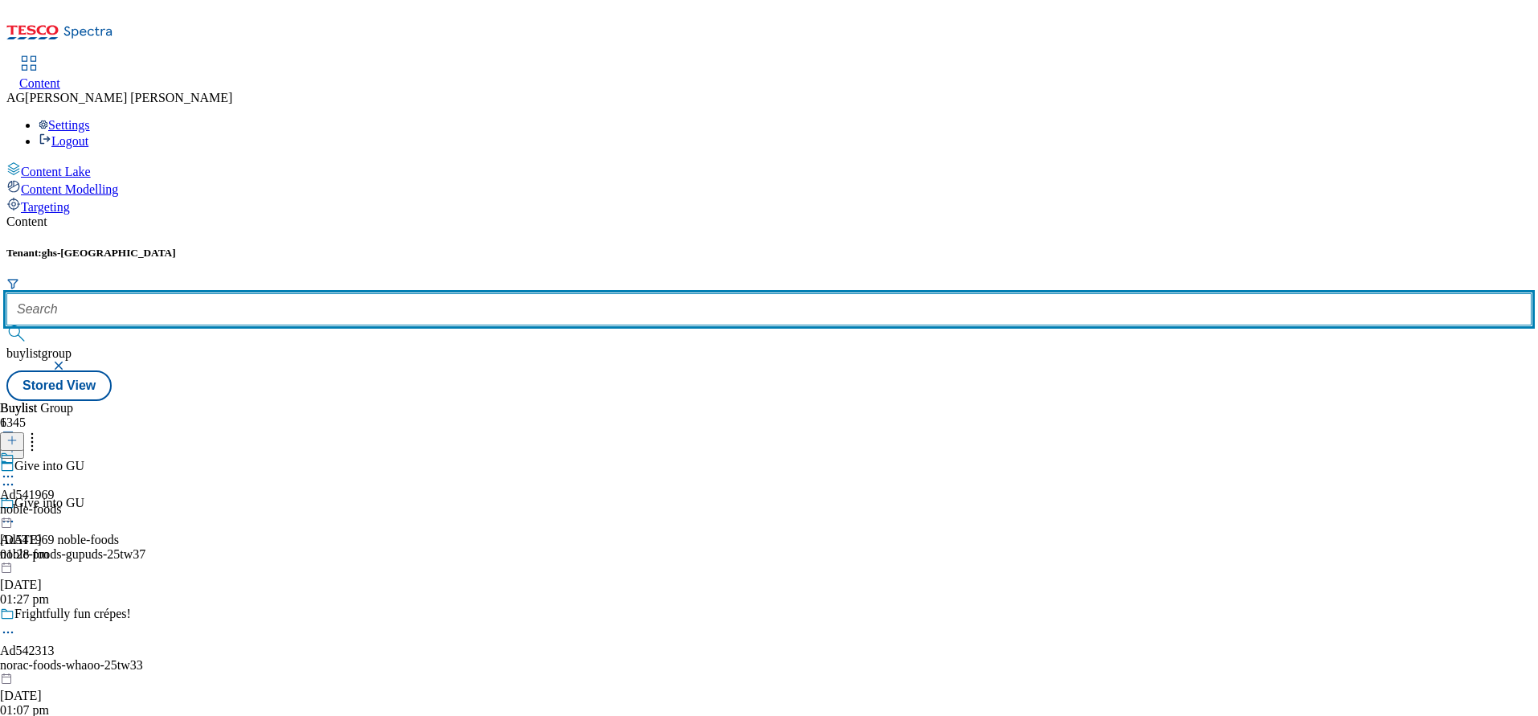
click at [378, 293] on input "text" at bounding box center [768, 309] width 1525 height 32
paste input "marketplace-deals"
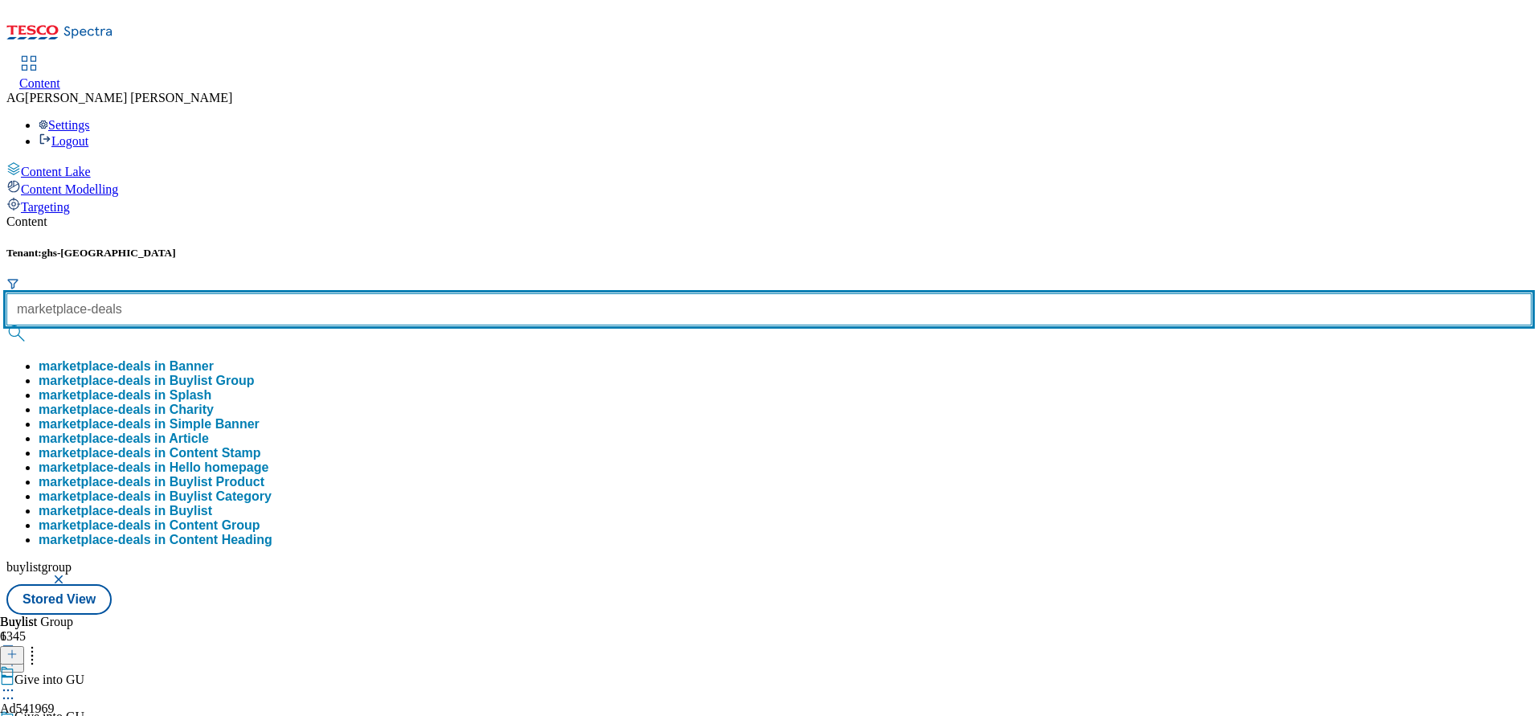
type input "marketplace-deals"
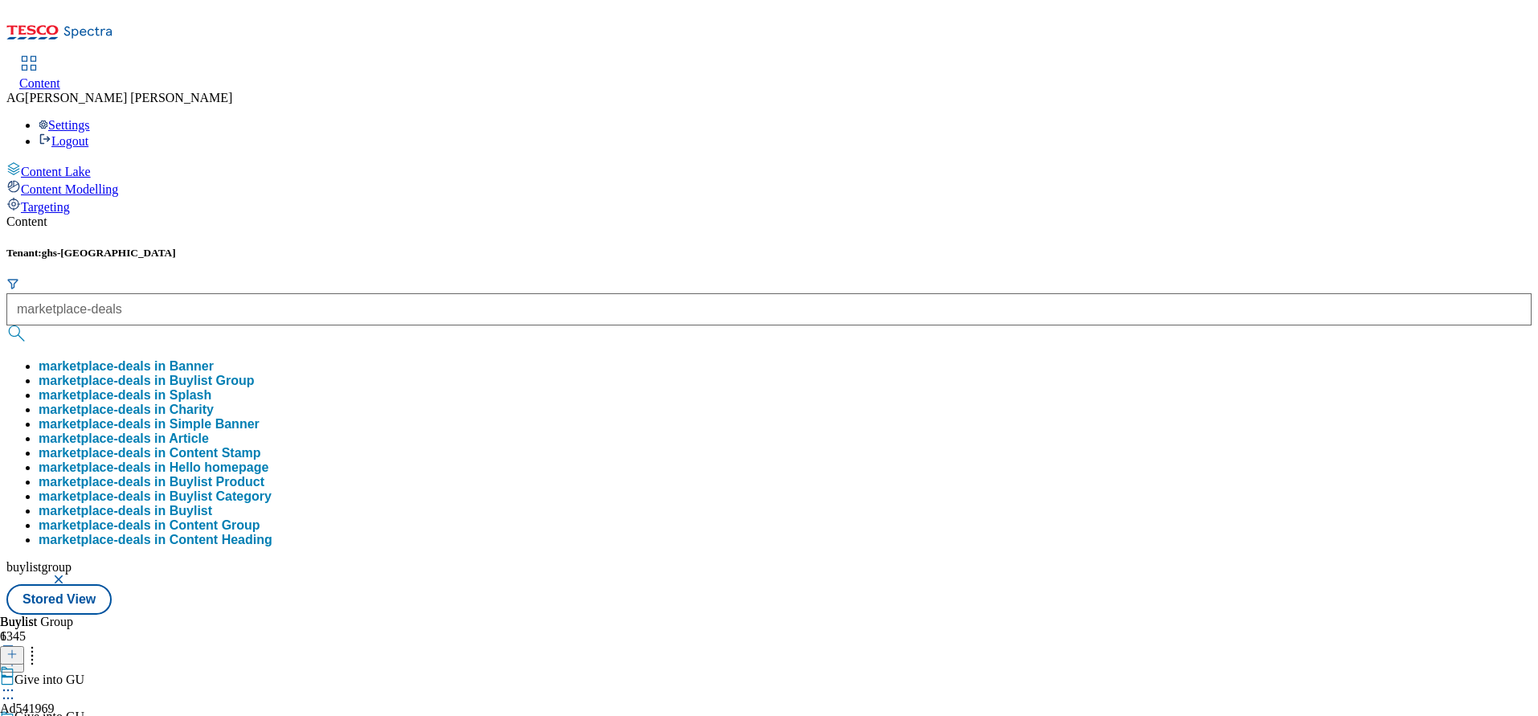
click at [255, 374] on button "marketplace-deals in Buylist Group" at bounding box center [147, 381] width 216 height 14
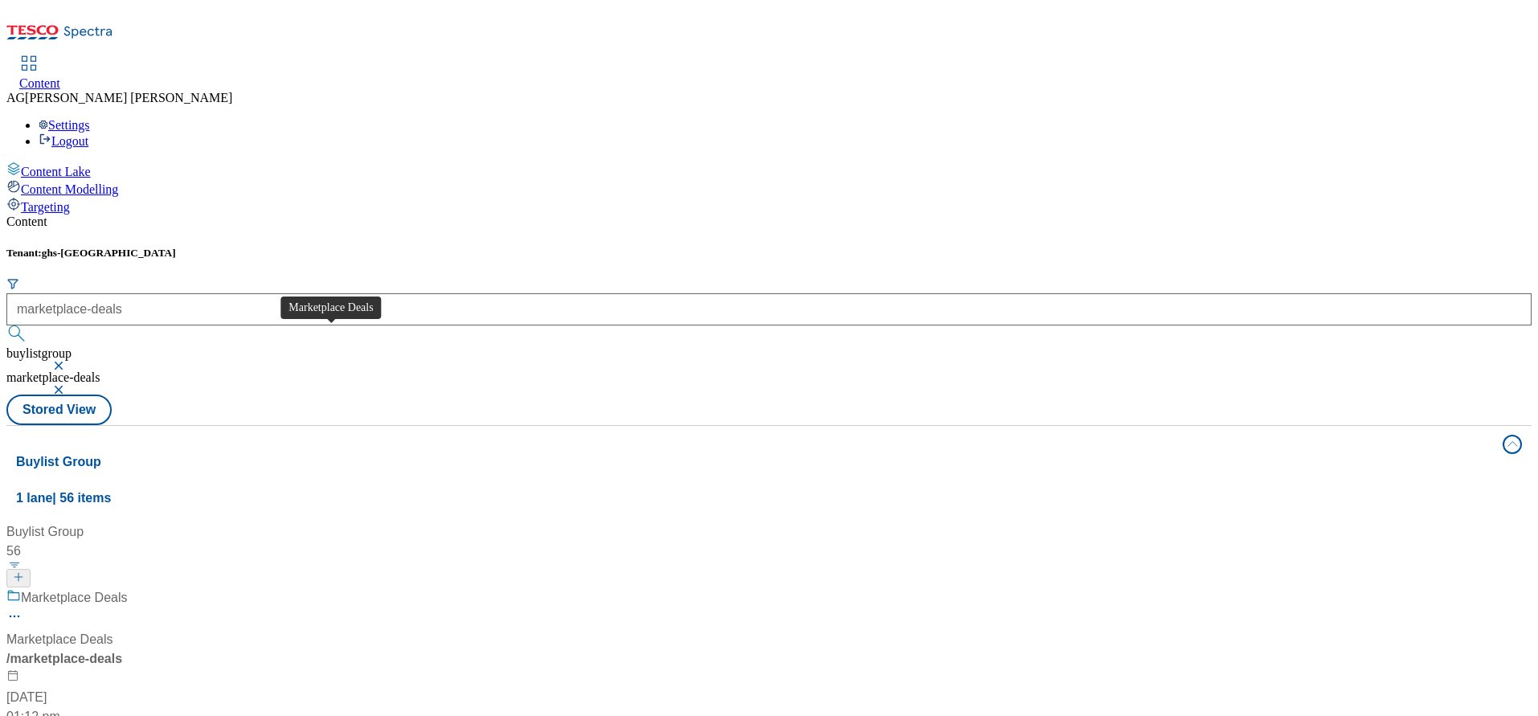
click at [128, 588] on div "Marketplace Deals" at bounding box center [74, 597] width 107 height 19
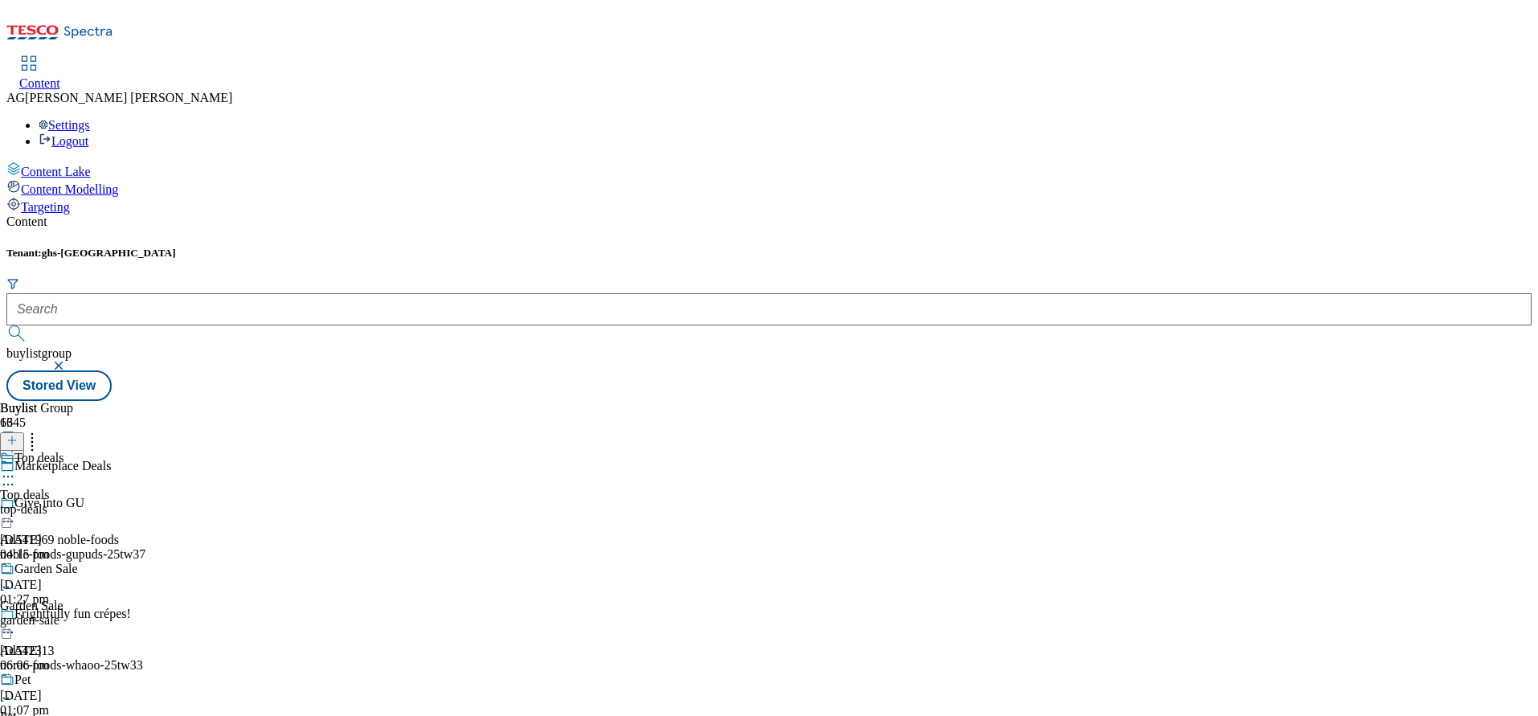
click at [117, 562] on div "Garden Sale Garden Sale garden-sale 23 Sept 2025 06:06 pm" at bounding box center [58, 617] width 117 height 111
